Goal: Navigation & Orientation: Find specific page/section

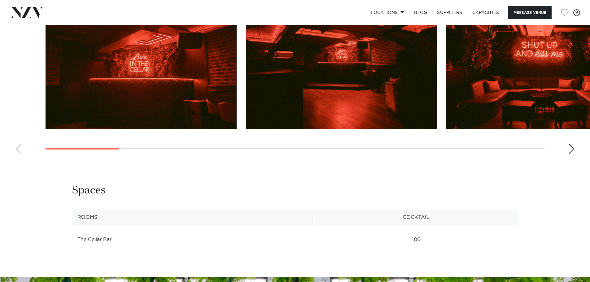
scroll to position [620, 0]
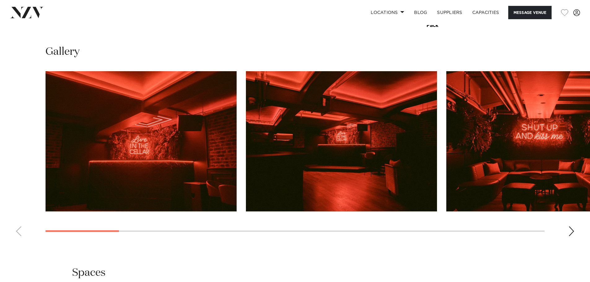
click at [573, 232] on div "Next slide" at bounding box center [571, 231] width 6 height 10
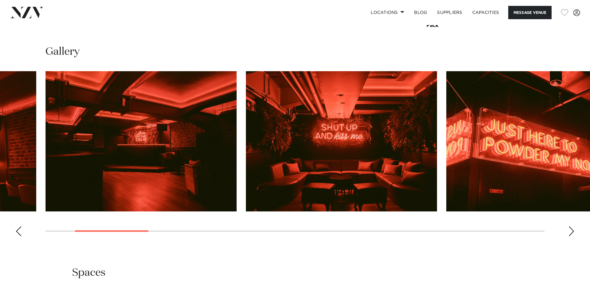
click at [573, 232] on div "Next slide" at bounding box center [571, 231] width 6 height 10
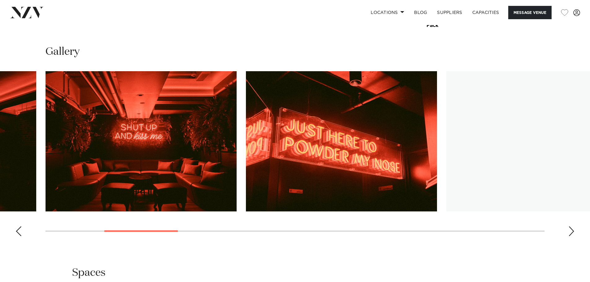
click at [573, 232] on div "Next slide" at bounding box center [571, 231] width 6 height 10
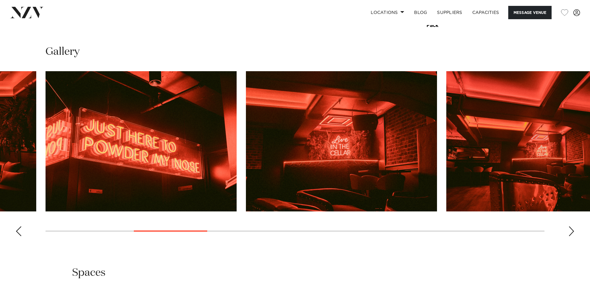
click at [570, 229] on div "Next slide" at bounding box center [571, 231] width 6 height 10
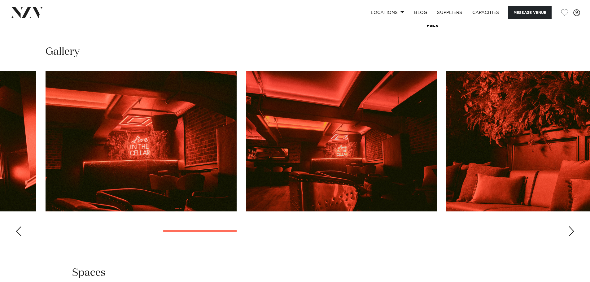
click at [570, 229] on div "Next slide" at bounding box center [571, 231] width 6 height 10
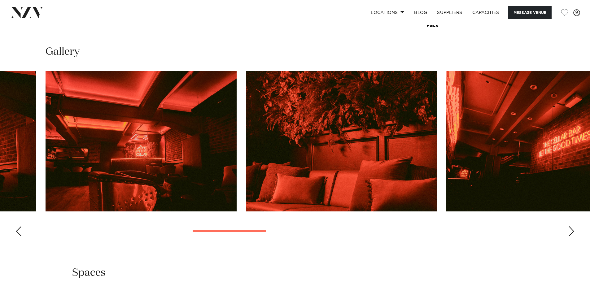
click at [570, 229] on div "Next slide" at bounding box center [571, 231] width 6 height 10
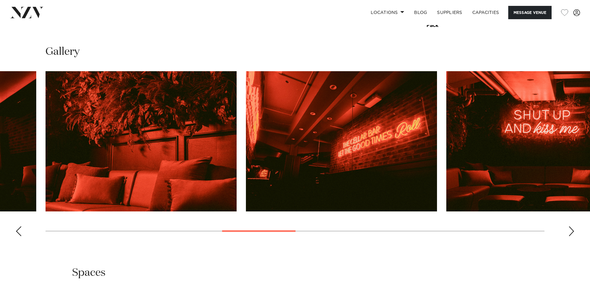
click at [570, 229] on div "Next slide" at bounding box center [571, 231] width 6 height 10
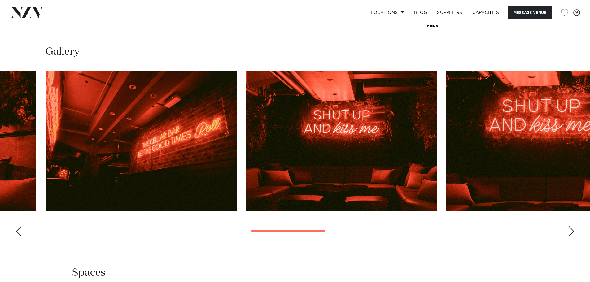
click at [573, 232] on div "Next slide" at bounding box center [571, 231] width 6 height 10
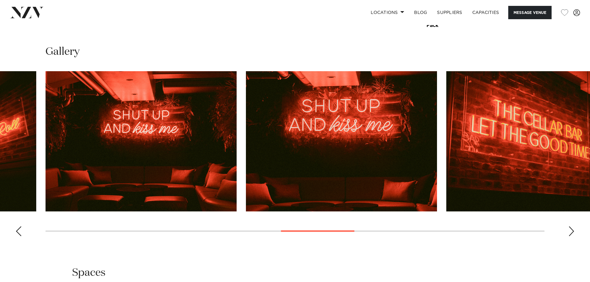
click at [573, 232] on div "Next slide" at bounding box center [571, 231] width 6 height 10
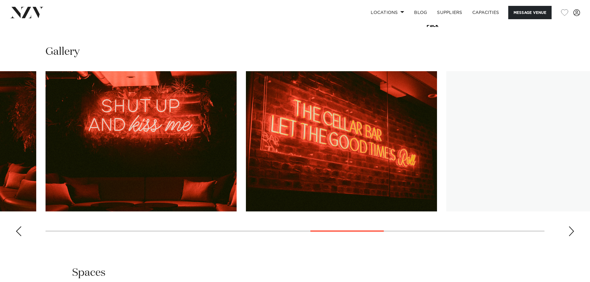
click at [573, 232] on div "Next slide" at bounding box center [571, 231] width 6 height 10
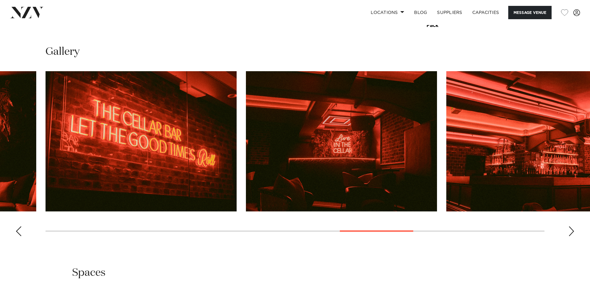
click at [571, 231] on div "Next slide" at bounding box center [571, 231] width 6 height 10
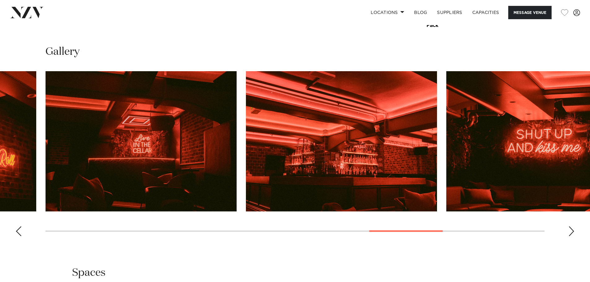
click at [571, 231] on div "Next slide" at bounding box center [571, 231] width 6 height 10
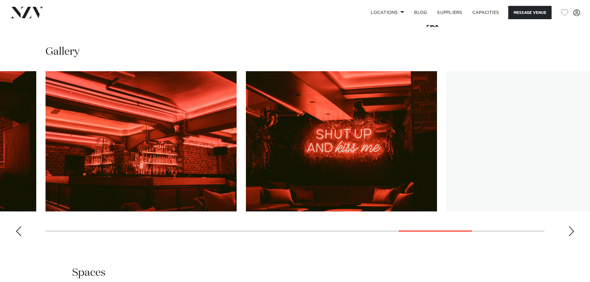
click at [571, 231] on div "Next slide" at bounding box center [571, 231] width 6 height 10
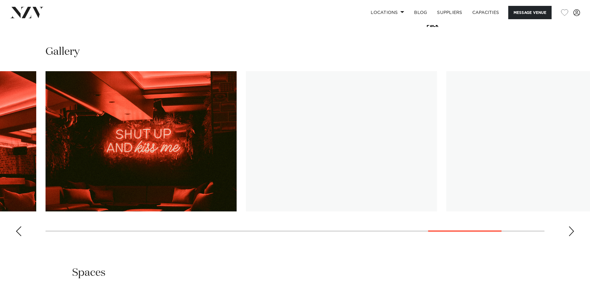
click at [571, 231] on div "Next slide" at bounding box center [571, 231] width 6 height 10
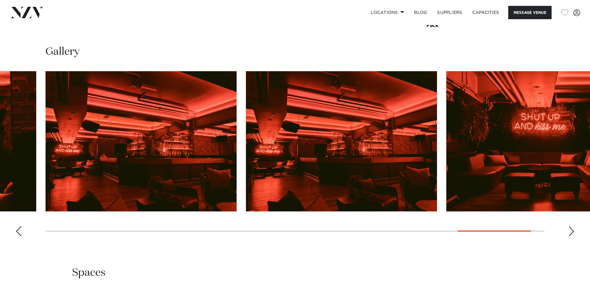
click at [570, 231] on div "Next slide" at bounding box center [571, 231] width 6 height 10
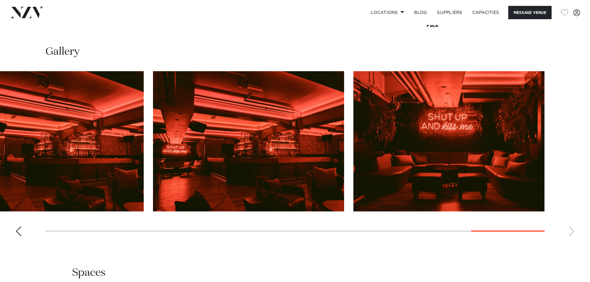
click at [570, 231] on swiper-container at bounding box center [295, 156] width 590 height 170
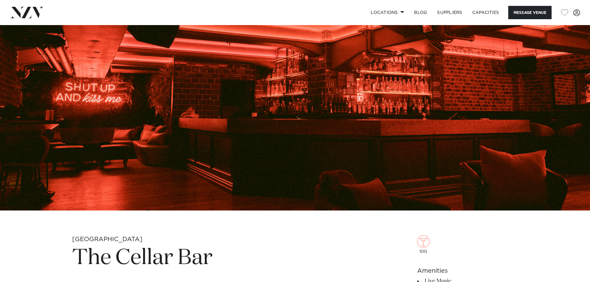
scroll to position [0, 0]
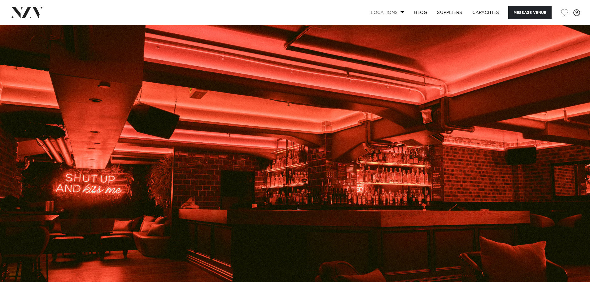
click at [401, 12] on span at bounding box center [403, 12] width 4 height 2
